Goal: Task Accomplishment & Management: Use online tool/utility

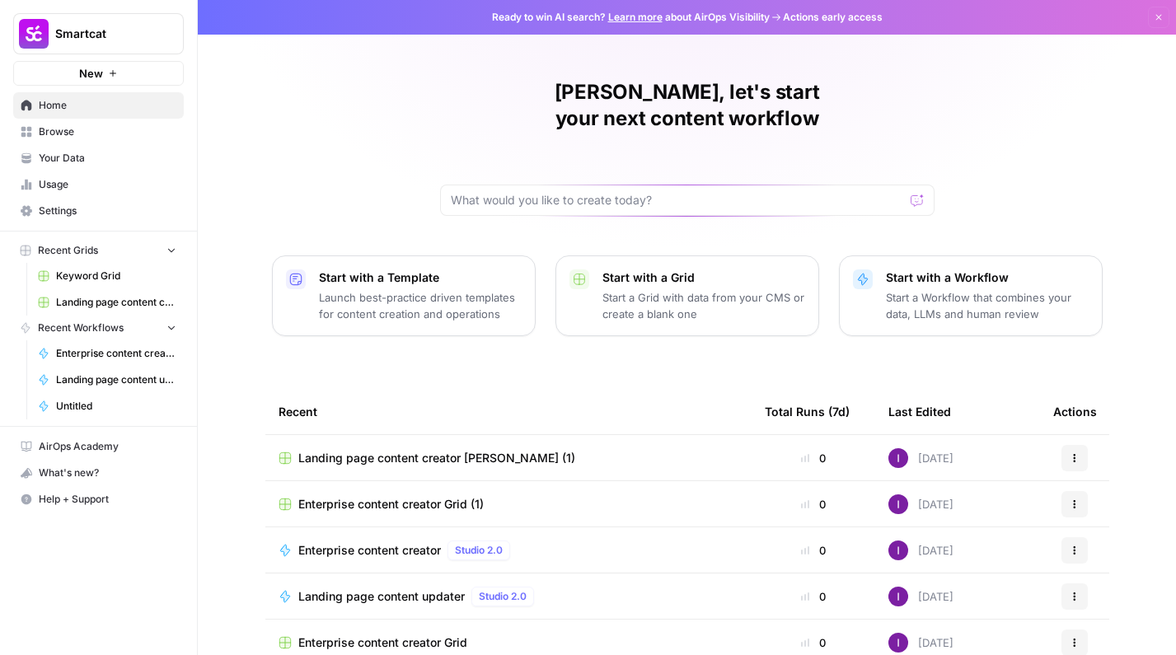
click at [433, 450] on span "Landing page content creator [PERSON_NAME] (1)" at bounding box center [436, 458] width 277 height 16
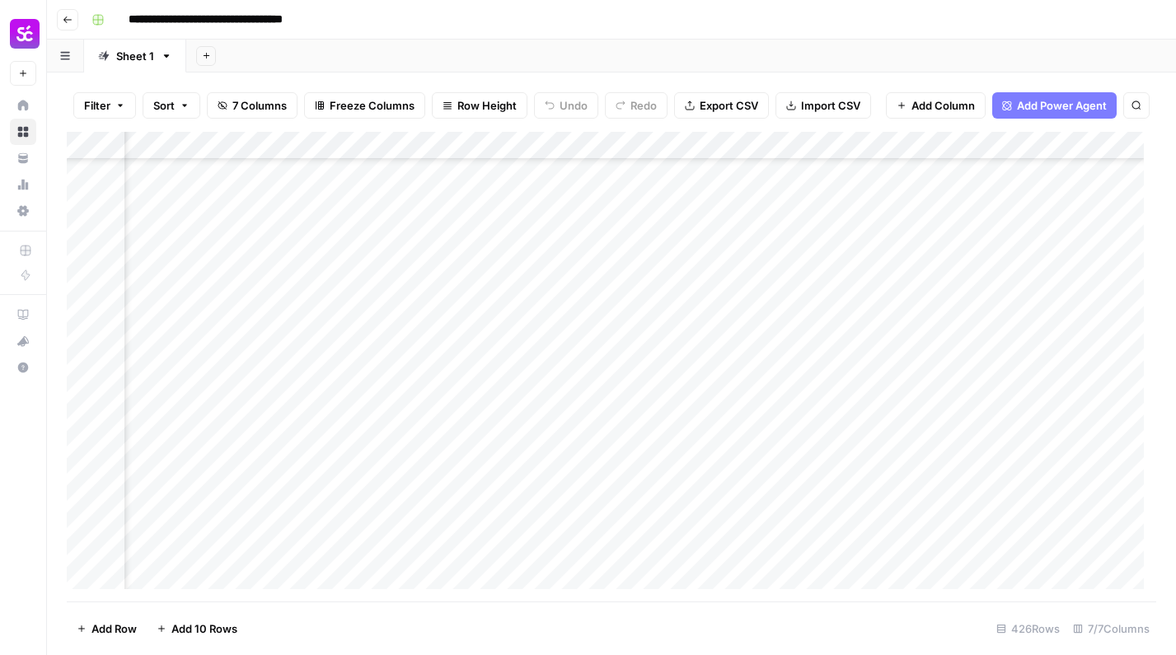
scroll to position [7141, 533]
click at [867, 146] on div "Add Column" at bounding box center [612, 367] width 1090 height 470
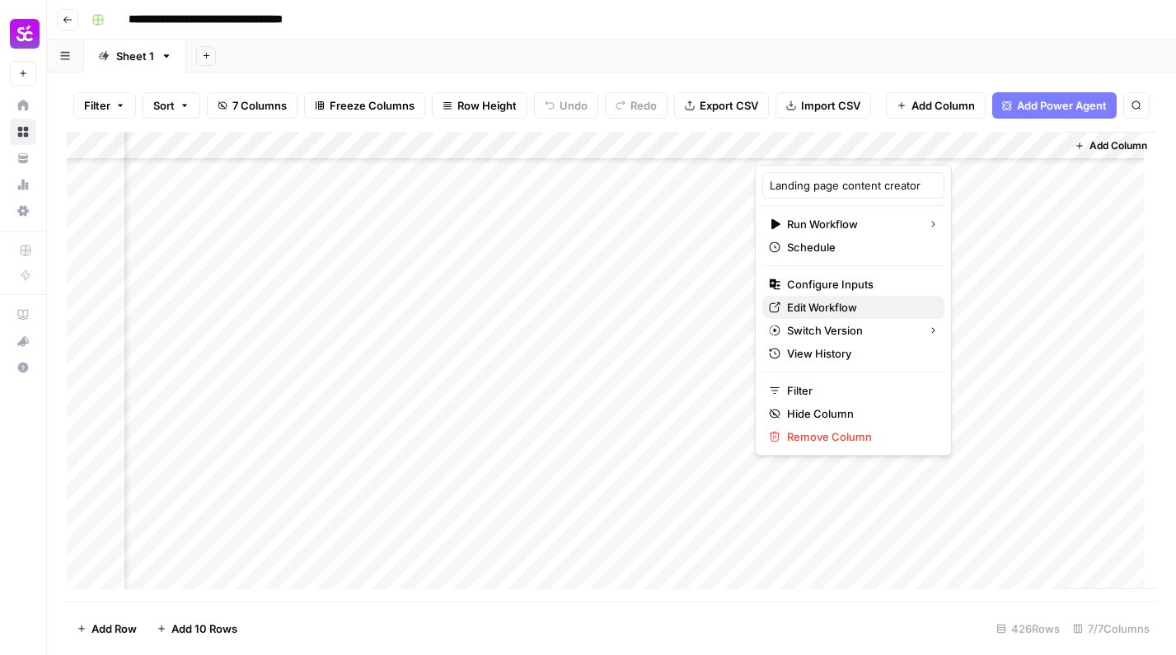
click at [828, 303] on span "Edit Workflow" at bounding box center [859, 307] width 144 height 16
